Goal: Navigation & Orientation: Find specific page/section

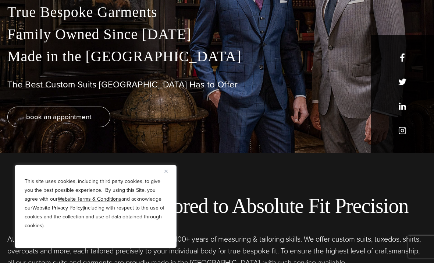
click at [161, 199] on div "This site uses cookies, including third party cookies, to give you the best pos…" at bounding box center [96, 206] width 162 height 83
click at [167, 173] on img "Close" at bounding box center [166, 170] width 3 height 3
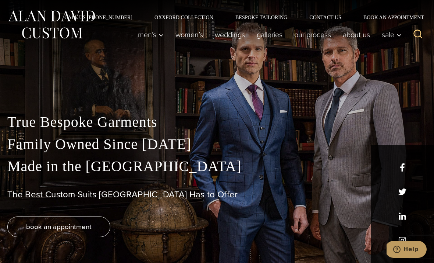
click at [197, 17] on link "Oxxford Collection" at bounding box center [184, 17] width 81 height 5
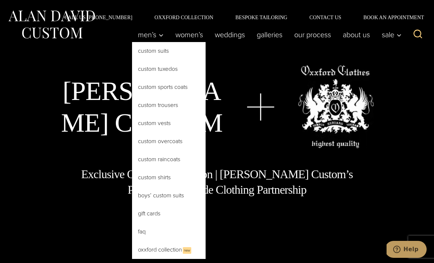
click at [176, 87] on link "Custom Sports Coats" at bounding box center [169, 87] width 74 height 18
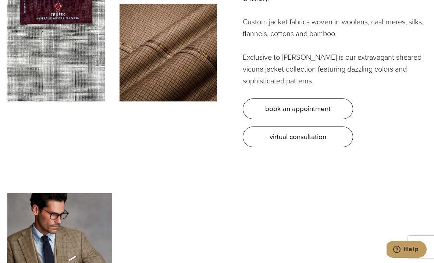
scroll to position [2027, 0]
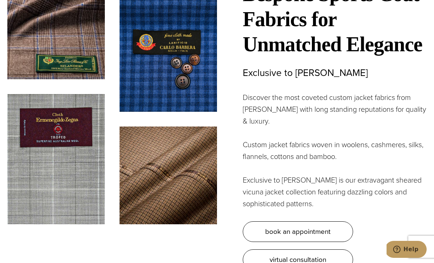
click at [366, 33] on strong "Unmatched Elegance" at bounding box center [333, 44] width 180 height 23
